Goal: Information Seeking & Learning: Learn about a topic

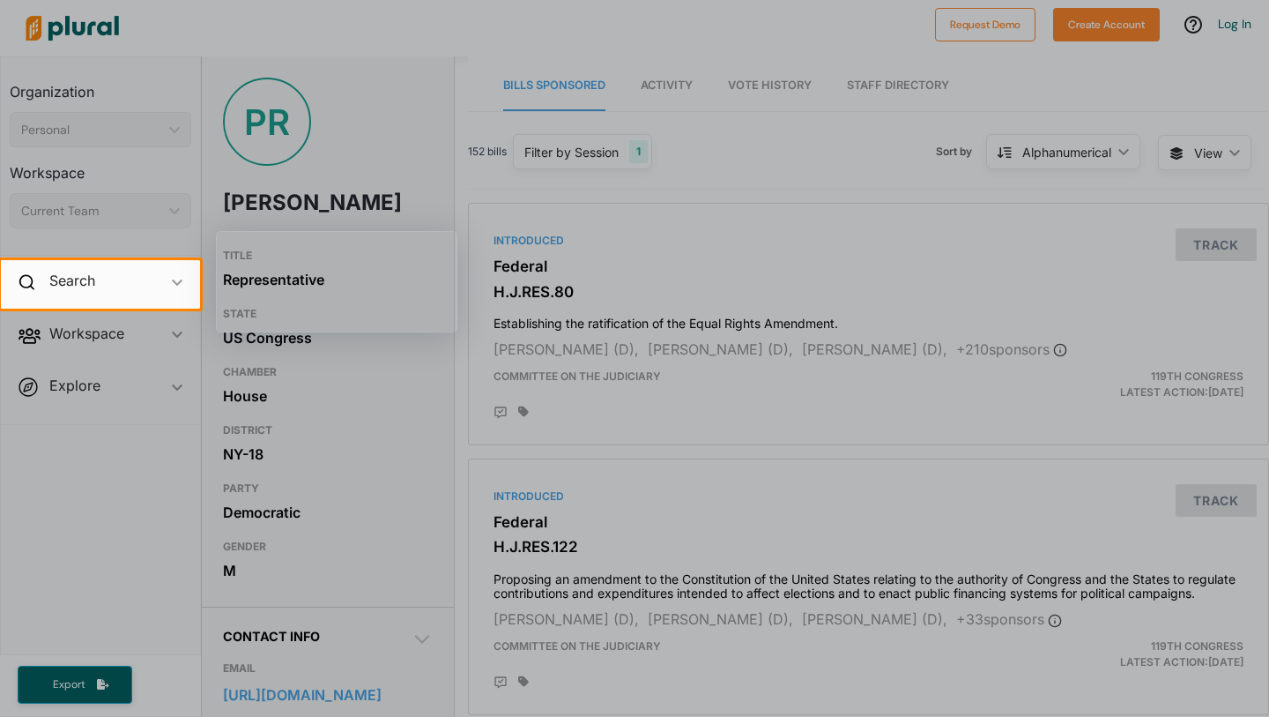
click at [713, 452] on div at bounding box center [634, 513] width 1269 height 408
click at [429, 412] on div at bounding box center [634, 513] width 1269 height 408
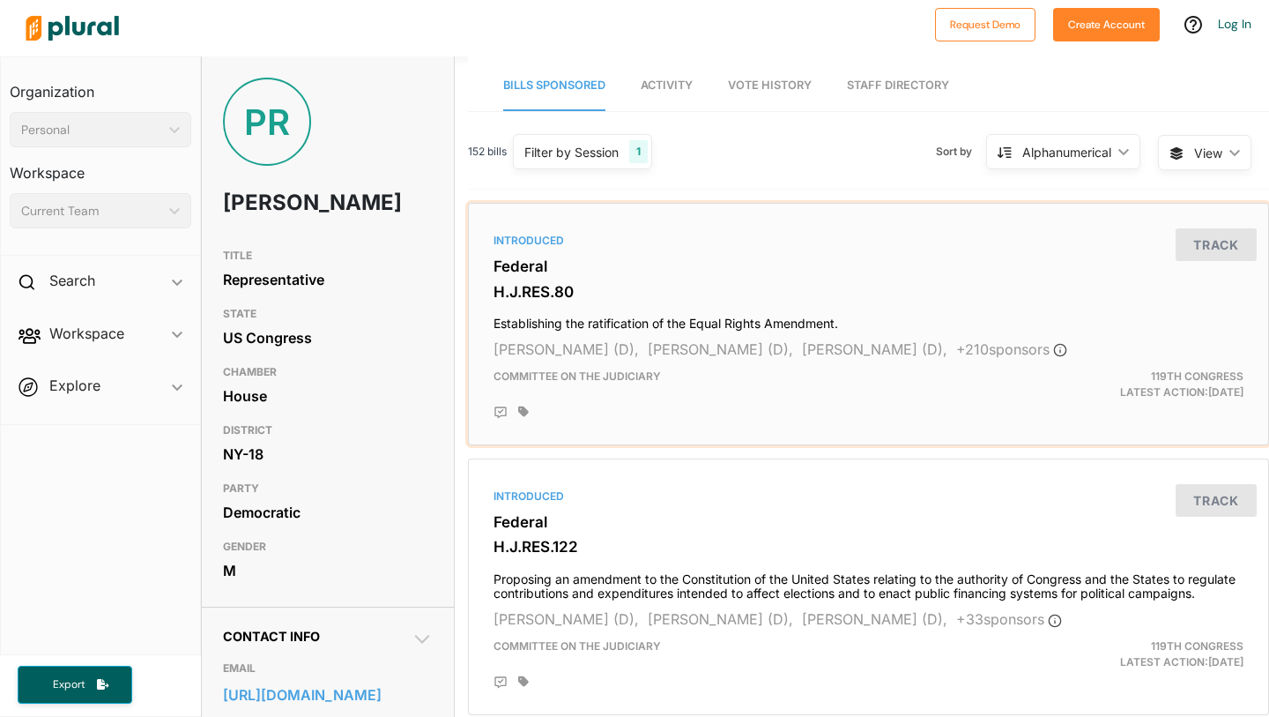
click at [773, 431] on div "Introduced Federal H.J.RES.80 Establishing the ratification of the Equal Rights…" at bounding box center [868, 324] width 785 height 227
click at [678, 84] on span "Activity" at bounding box center [667, 84] width 52 height 13
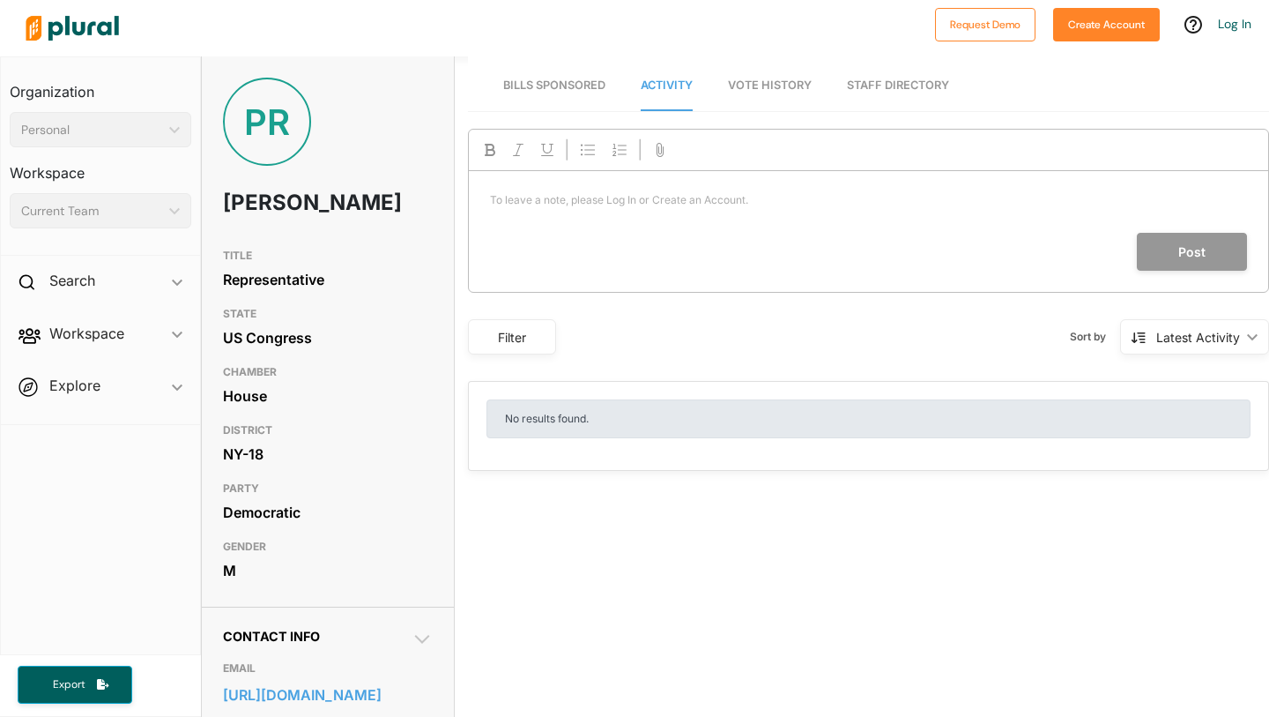
click at [748, 84] on span "Vote History" at bounding box center [770, 84] width 84 height 13
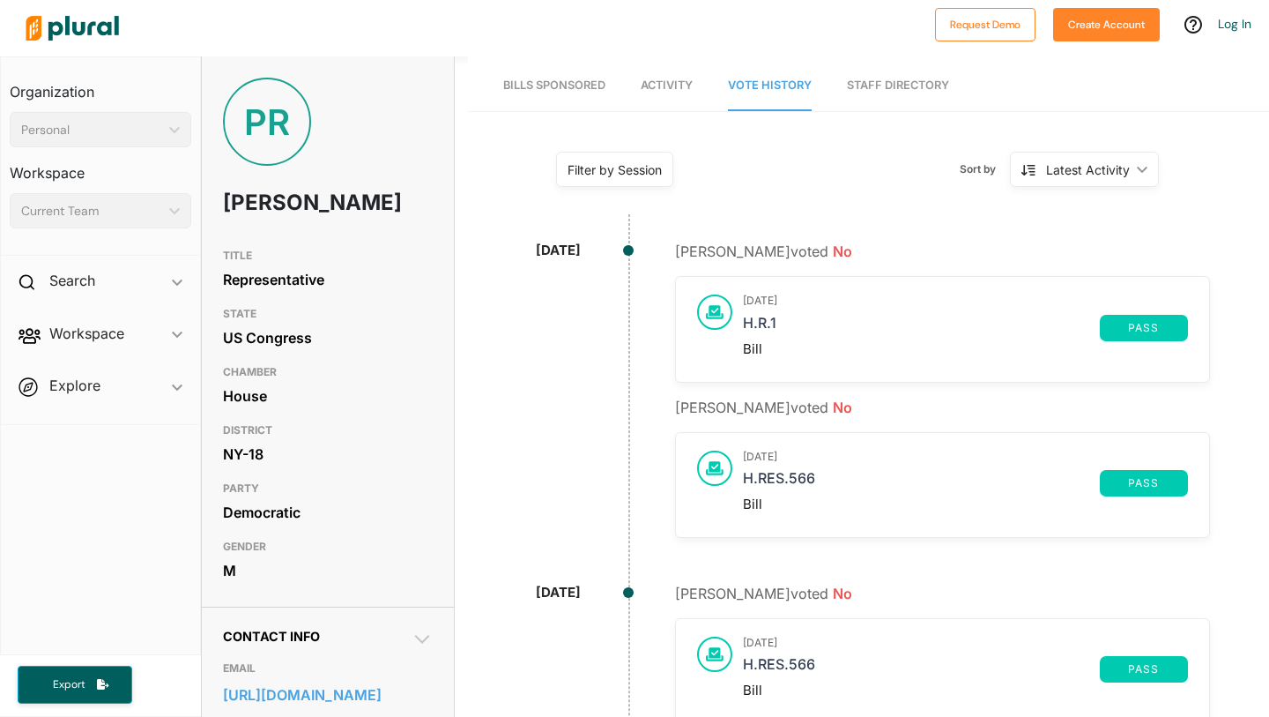
click at [897, 82] on link "Staff Directory" at bounding box center [898, 86] width 102 height 50
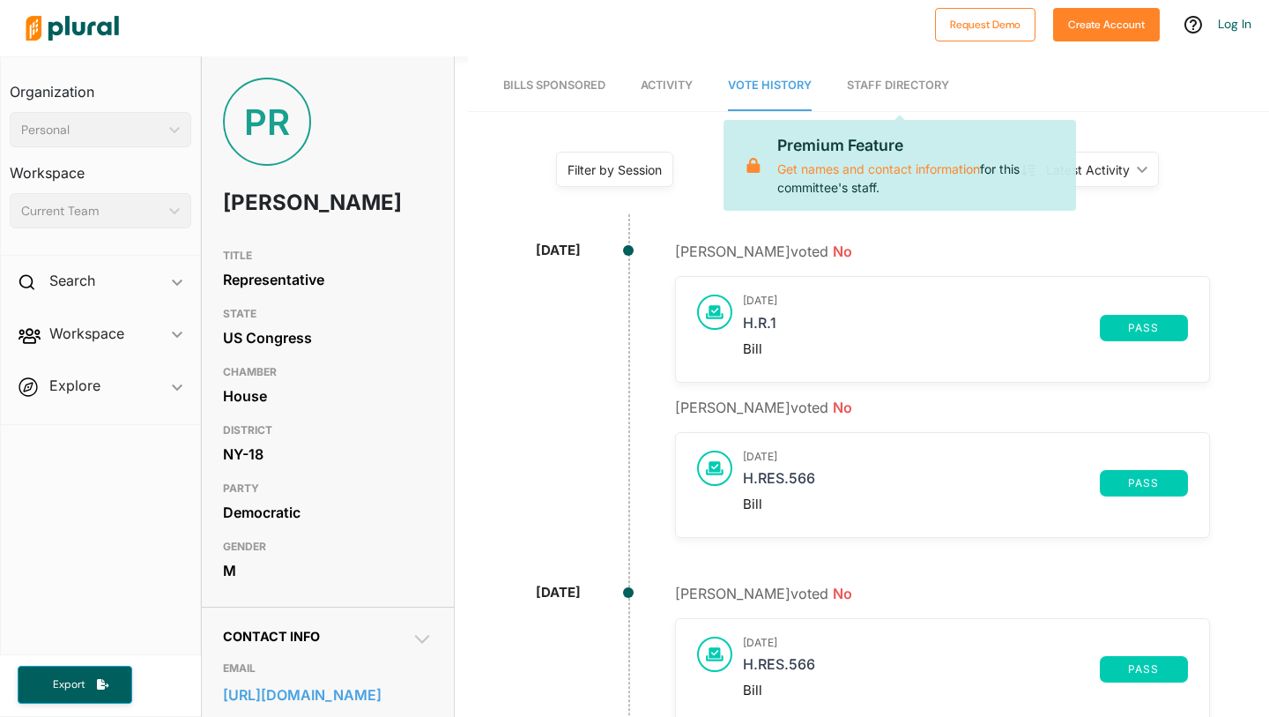
click at [897, 82] on link "Staff Directory" at bounding box center [898, 86] width 102 height 50
click at [877, 85] on link "Staff Directory" at bounding box center [898, 86] width 102 height 50
click at [1103, 242] on div "[PERSON_NAME] voted No [DATE] H.R.1 pass Bill" at bounding box center [942, 311] width 535 height 141
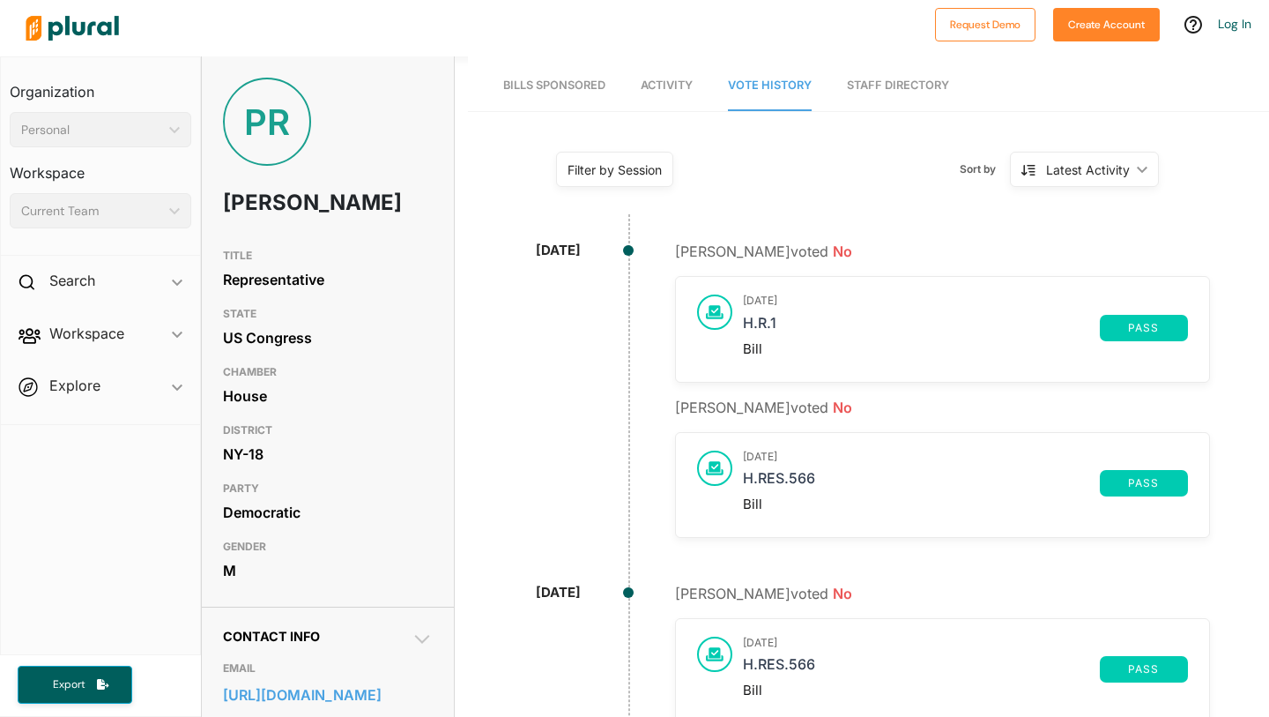
click at [880, 86] on link "Staff Directory" at bounding box center [898, 86] width 102 height 50
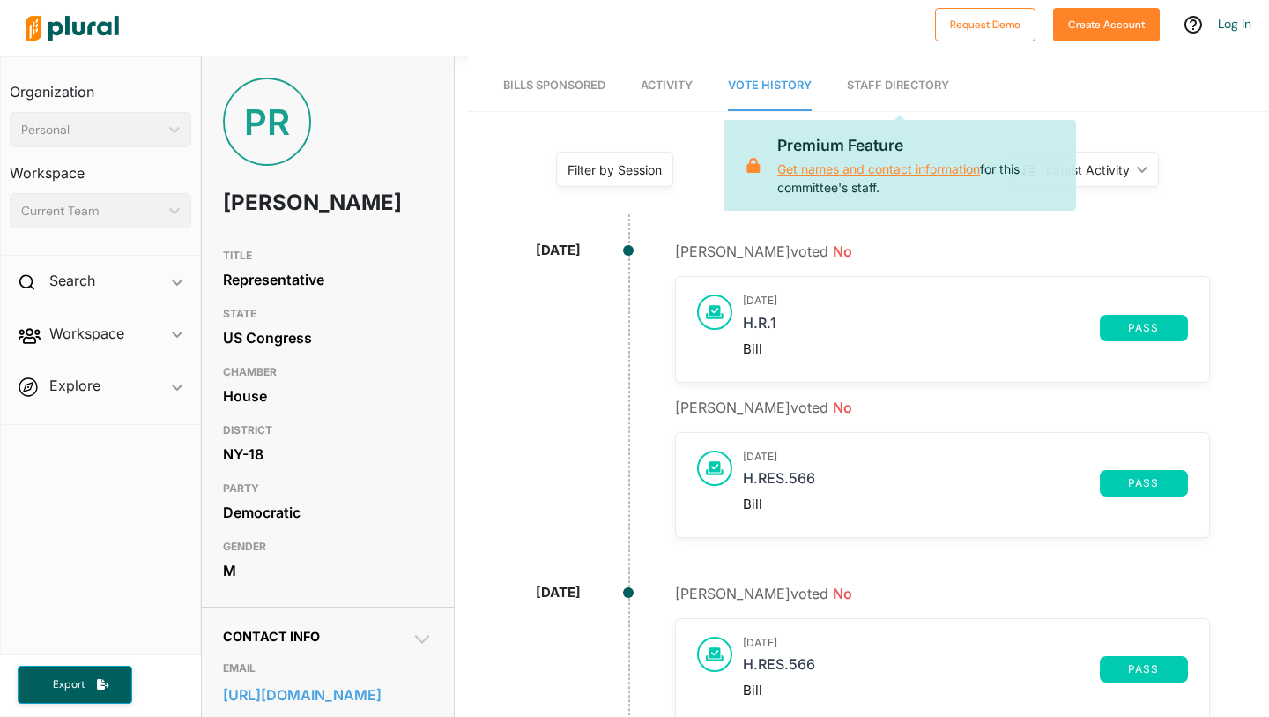
click at [850, 170] on link "Get names and contact information" at bounding box center [879, 168] width 203 height 15
click at [84, 335] on span "Workspace ic_keyboard_arrow_down Members Bills Tags Saved Searches Activity" at bounding box center [100, 337] width 199 height 48
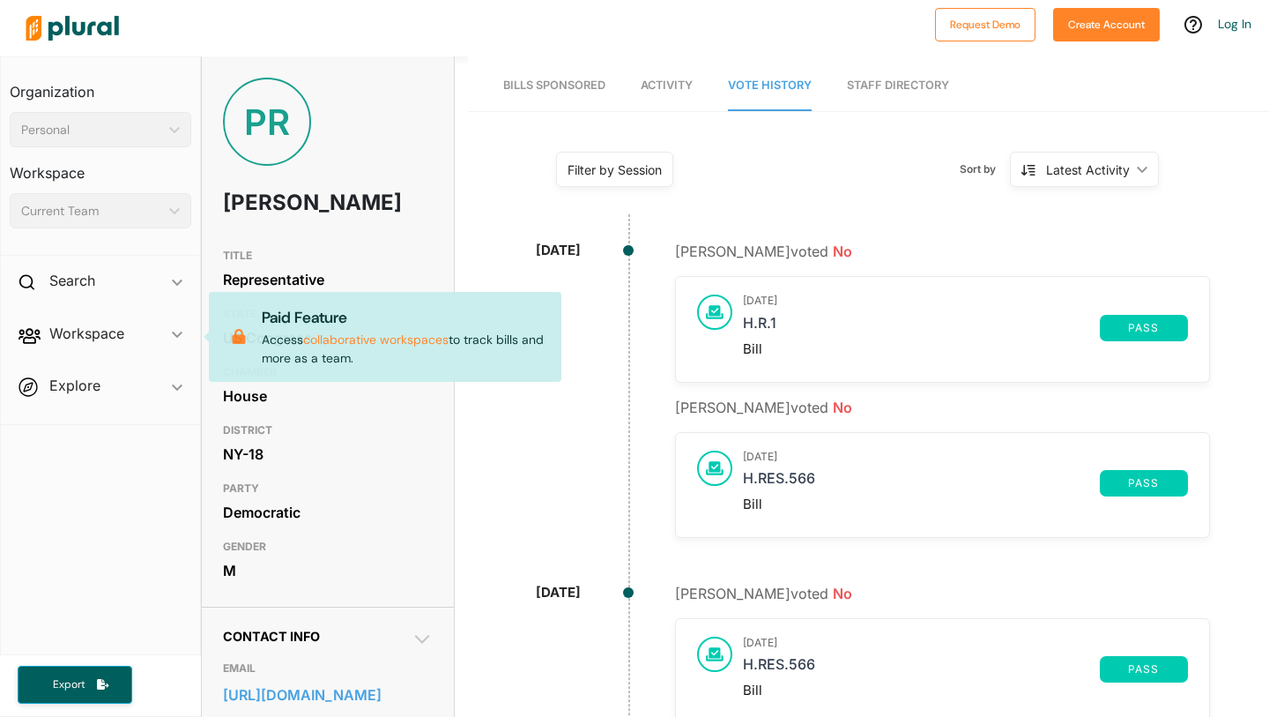
click at [170, 336] on span "Workspace ic_keyboard_arrow_down Members Bills Tags Saved Searches Activity Pai…" at bounding box center [100, 337] width 199 height 48
click at [173, 332] on span "Workspace ic_keyboard_arrow_down Members Bills Tags Saved Searches Activity Pai…" at bounding box center [100, 337] width 199 height 48
click at [138, 279] on div "Search ic_keyboard_arrow_down" at bounding box center [100, 284] width 199 height 48
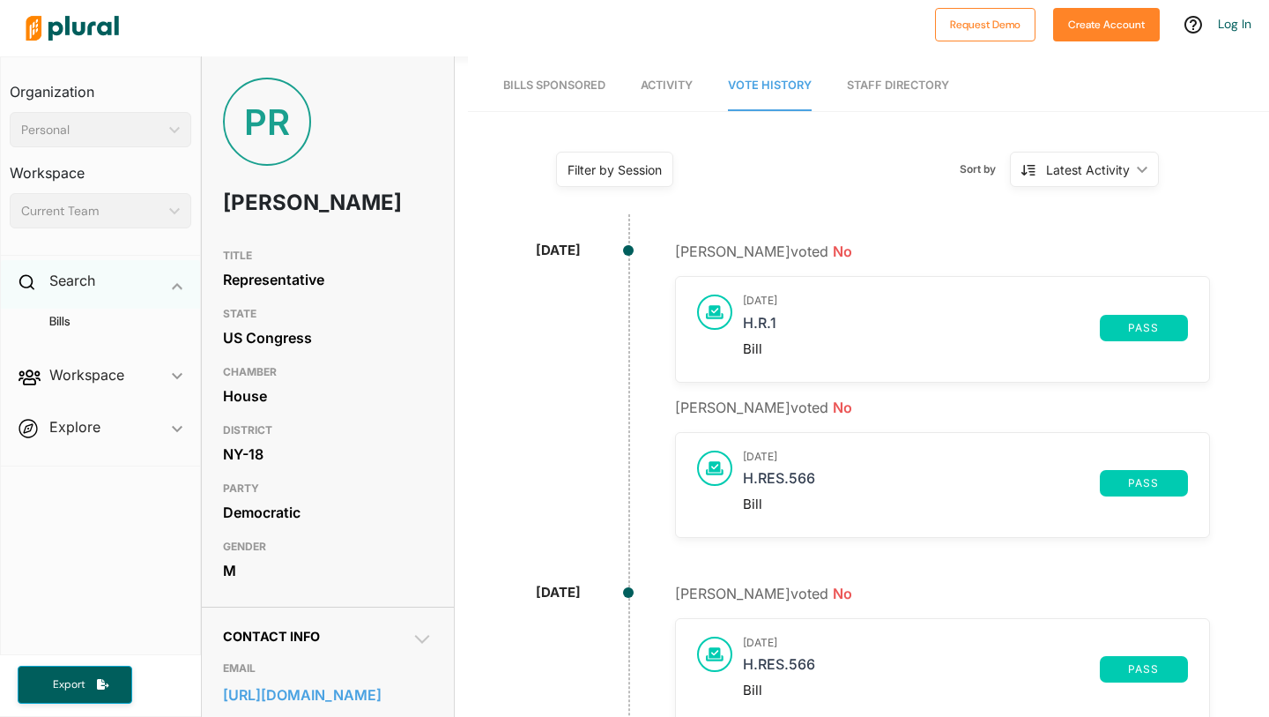
click at [26, 282] on icon at bounding box center [27, 282] width 16 height 16
click at [574, 80] on span "Bills Sponsored" at bounding box center [554, 84] width 102 height 13
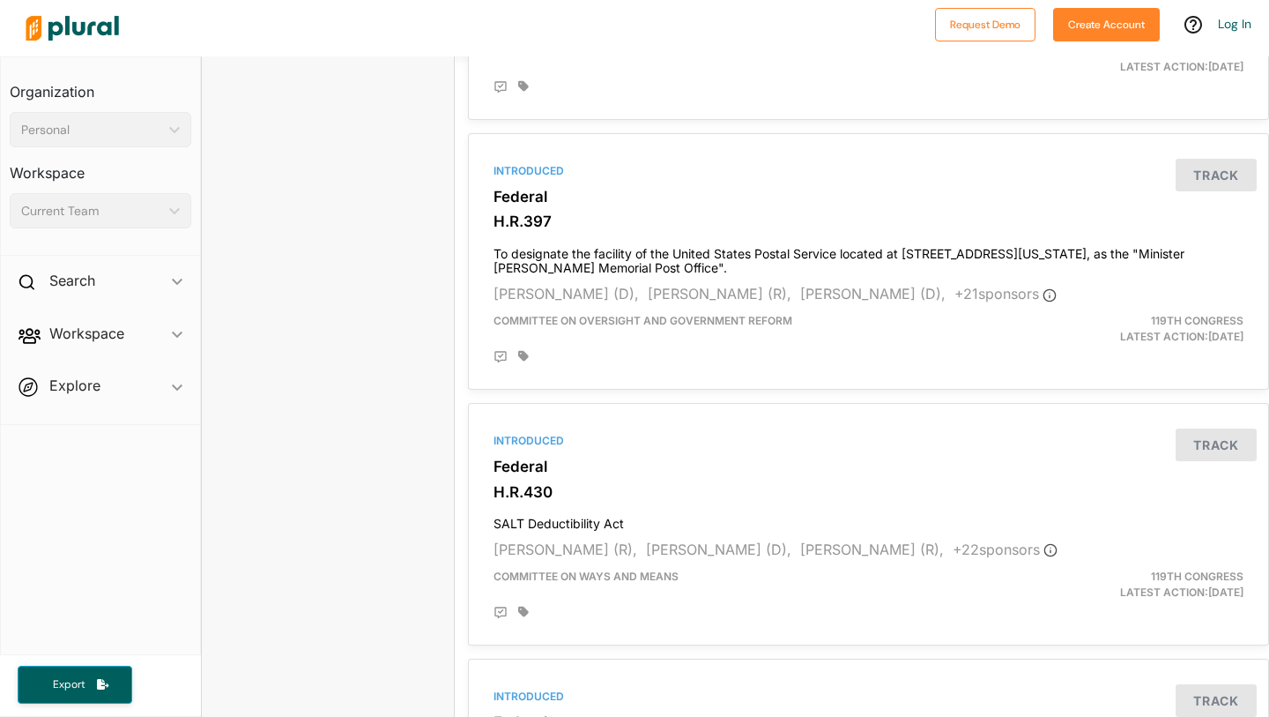
scroll to position [3666, 0]
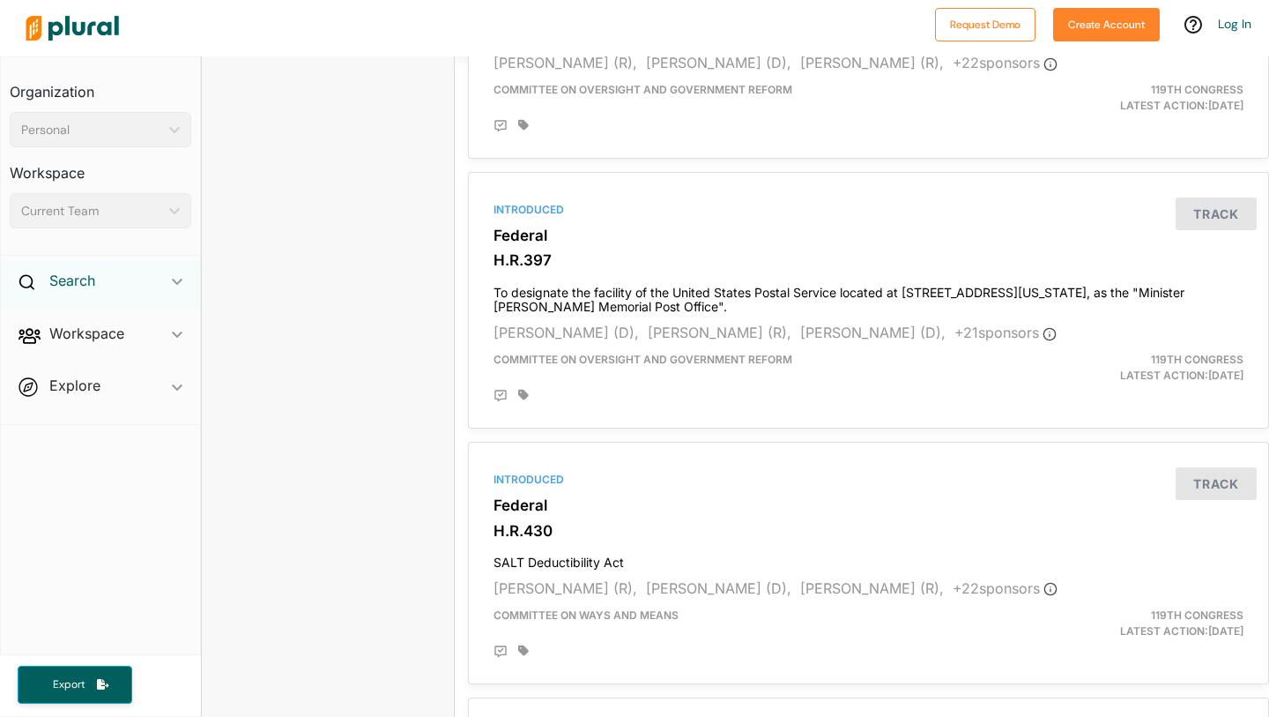
click at [68, 281] on h2 "Search" at bounding box center [72, 280] width 46 height 19
click at [76, 378] on span "Workspace ic_keyboard_arrow_down Members Bills Tags Saved Searches Activity" at bounding box center [100, 378] width 199 height 48
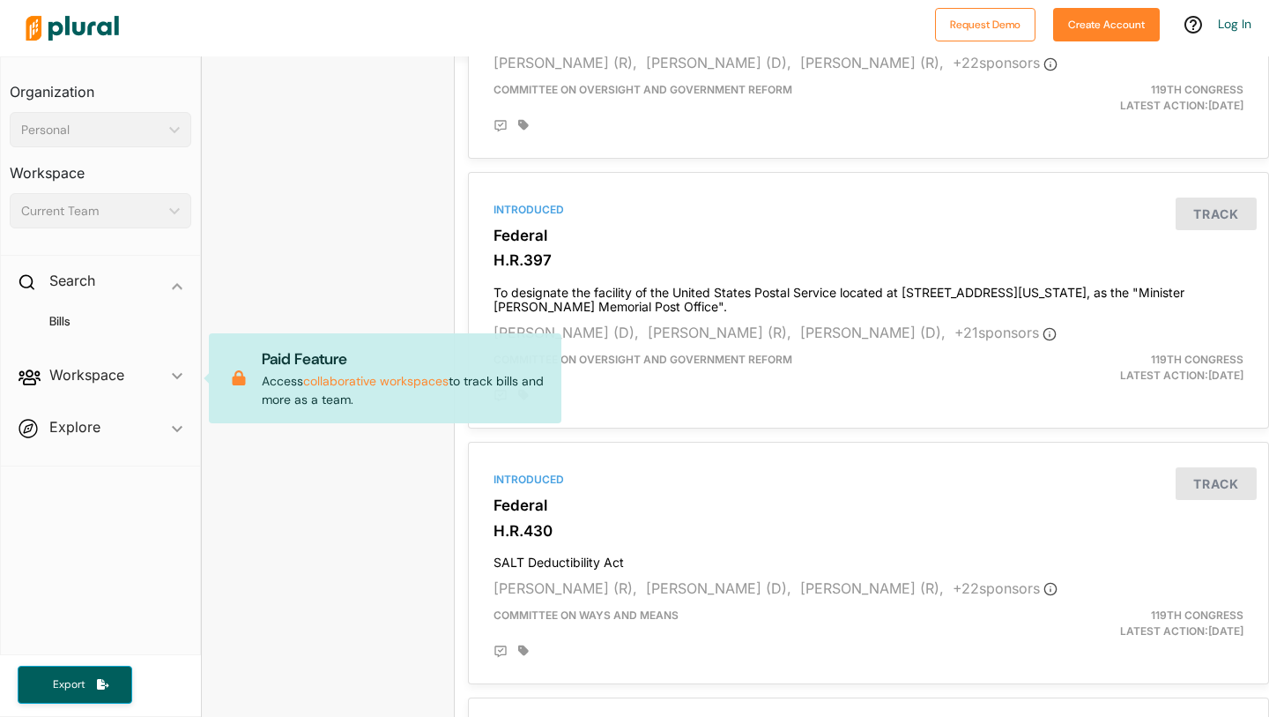
click at [76, 428] on span "Explore ic_keyboard_arrow_down Overview" at bounding box center [100, 430] width 199 height 48
